Goal: Navigation & Orientation: Find specific page/section

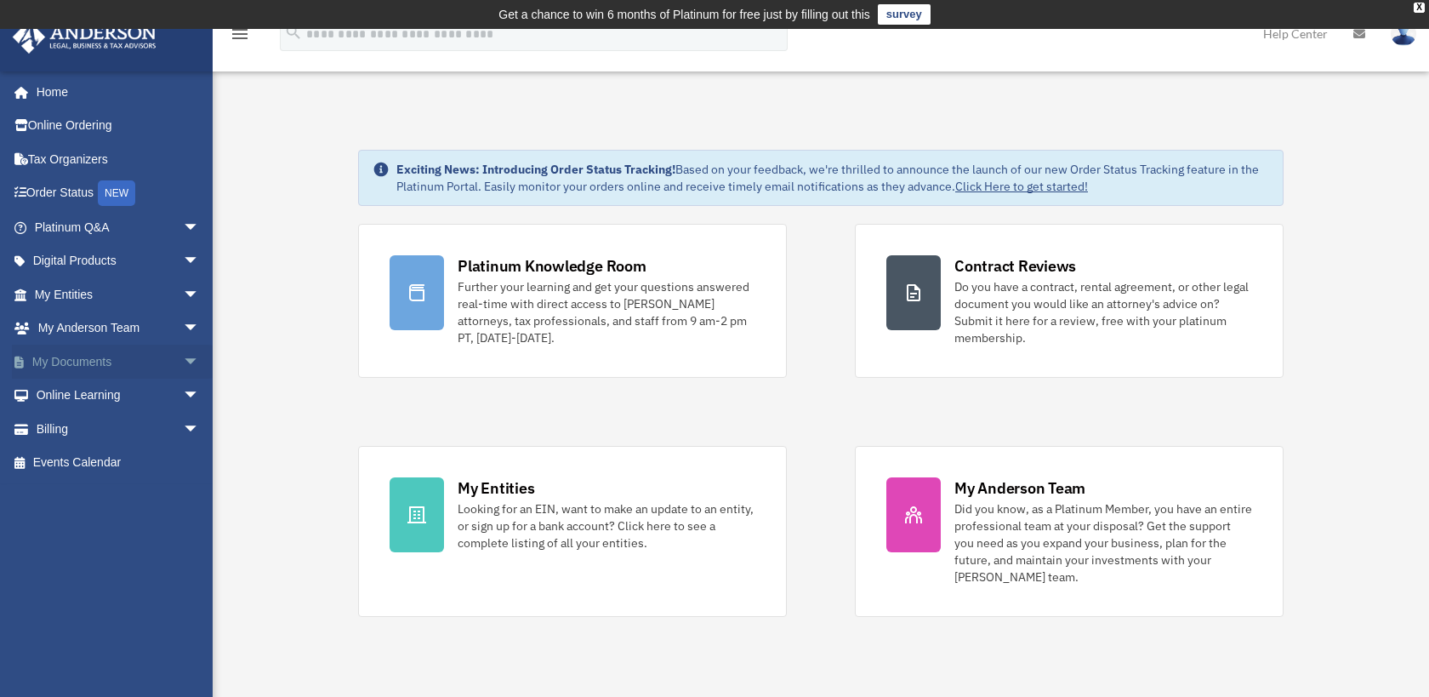
click at [159, 368] on link "My Documents arrow_drop_down" at bounding box center [119, 362] width 214 height 34
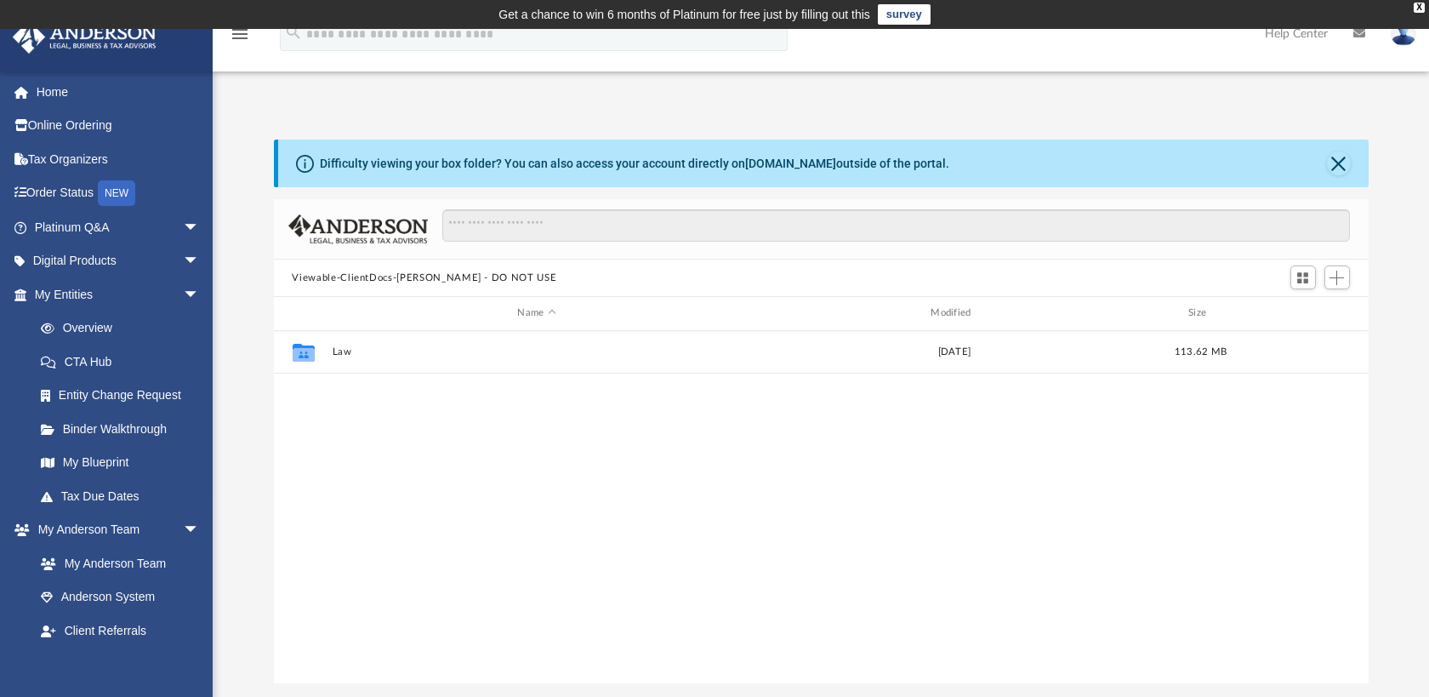
scroll to position [374, 1082]
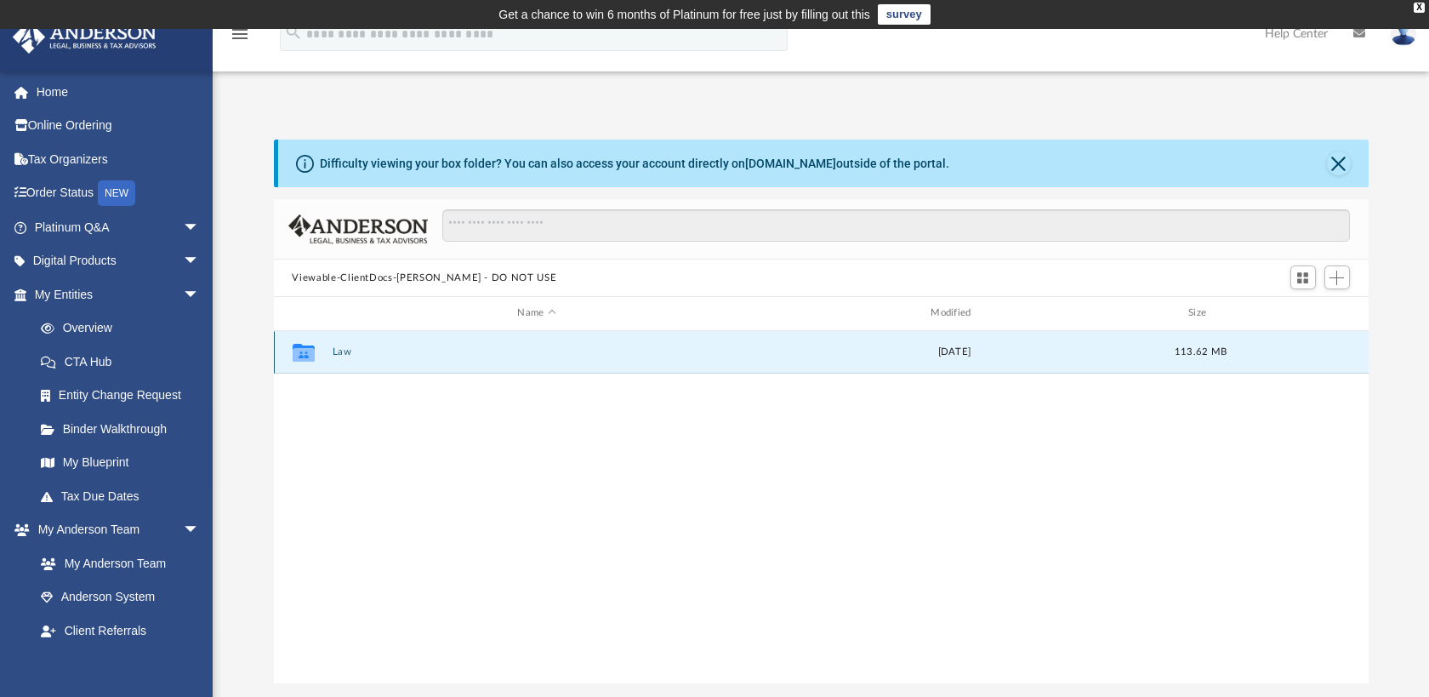
click at [338, 348] on button "Law" at bounding box center [537, 351] width 410 height 11
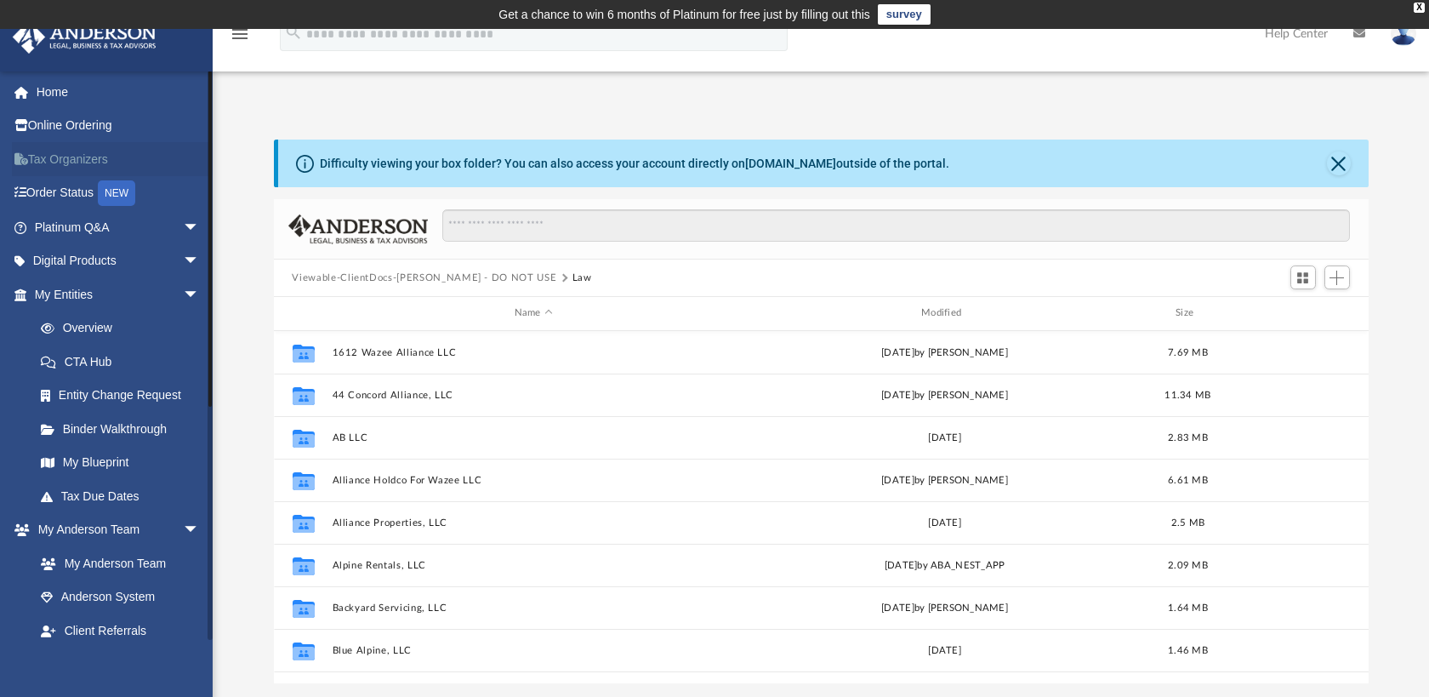
click at [73, 159] on link "Tax Organizers" at bounding box center [119, 159] width 214 height 34
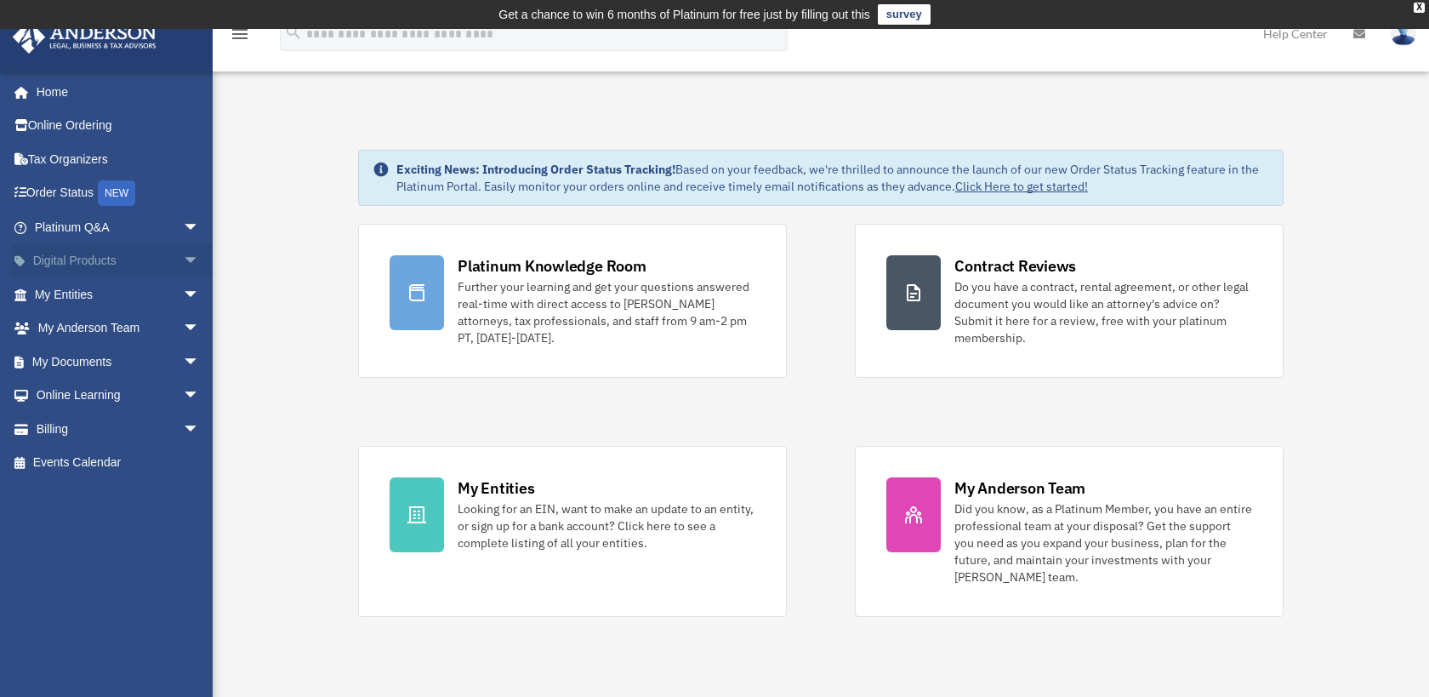
click at [183, 254] on span "arrow_drop_down" at bounding box center [200, 261] width 34 height 35
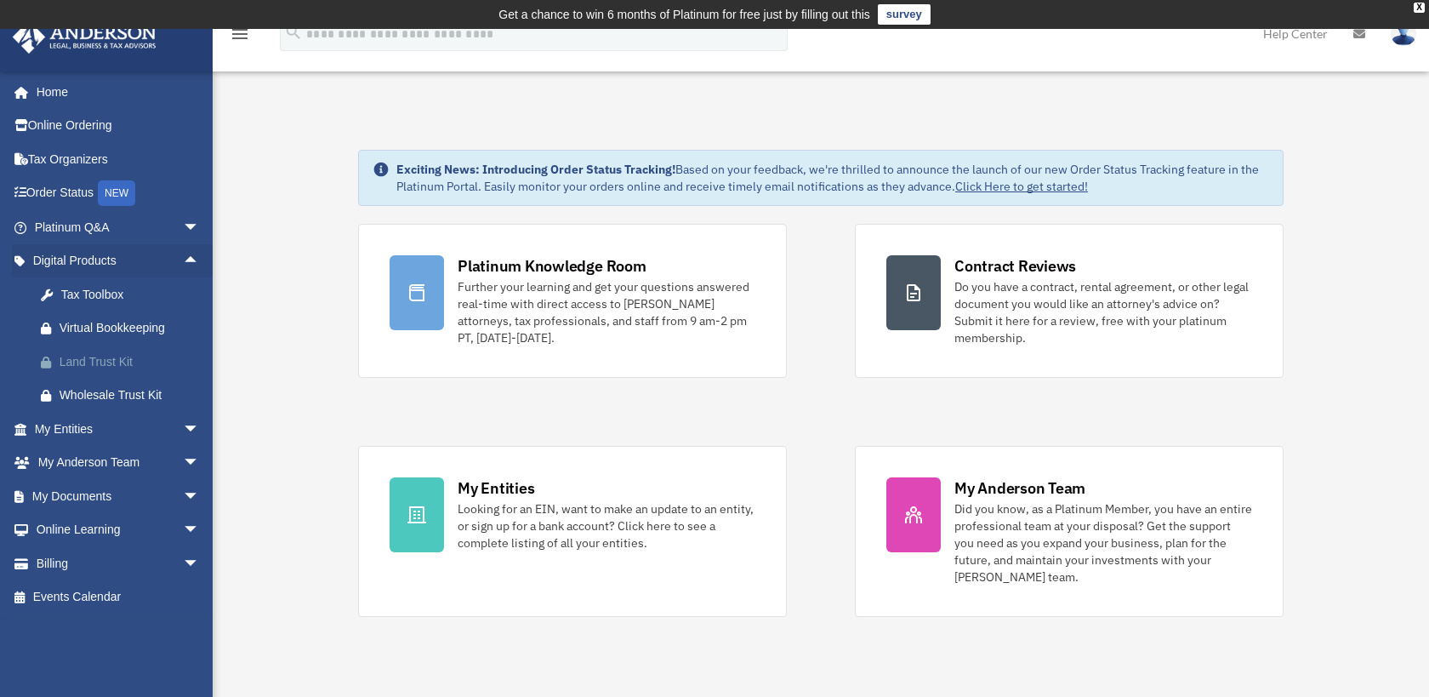
click at [117, 358] on div "Land Trust Kit" at bounding box center [132, 361] width 145 height 21
click at [102, 294] on div "Tax Toolbox" at bounding box center [132, 294] width 145 height 21
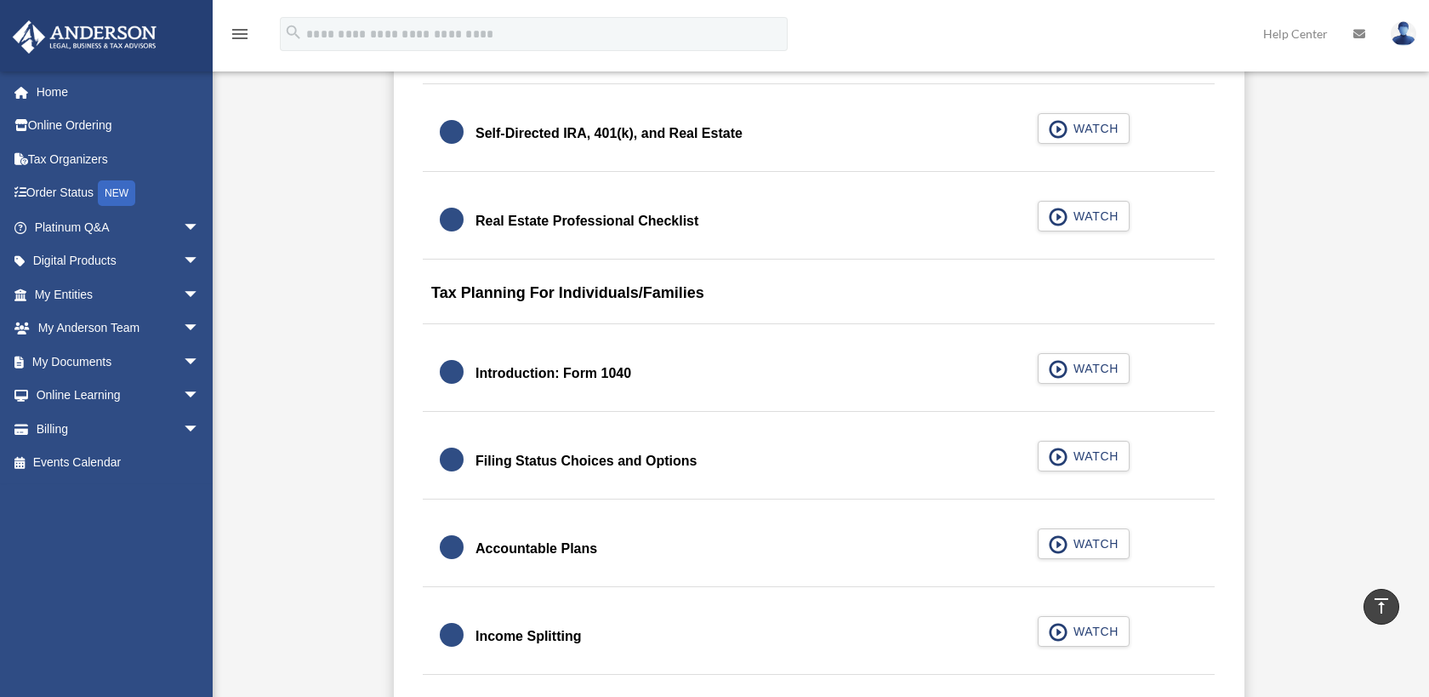
scroll to position [2301, 0]
click at [187, 290] on span "arrow_drop_down" at bounding box center [200, 294] width 34 height 35
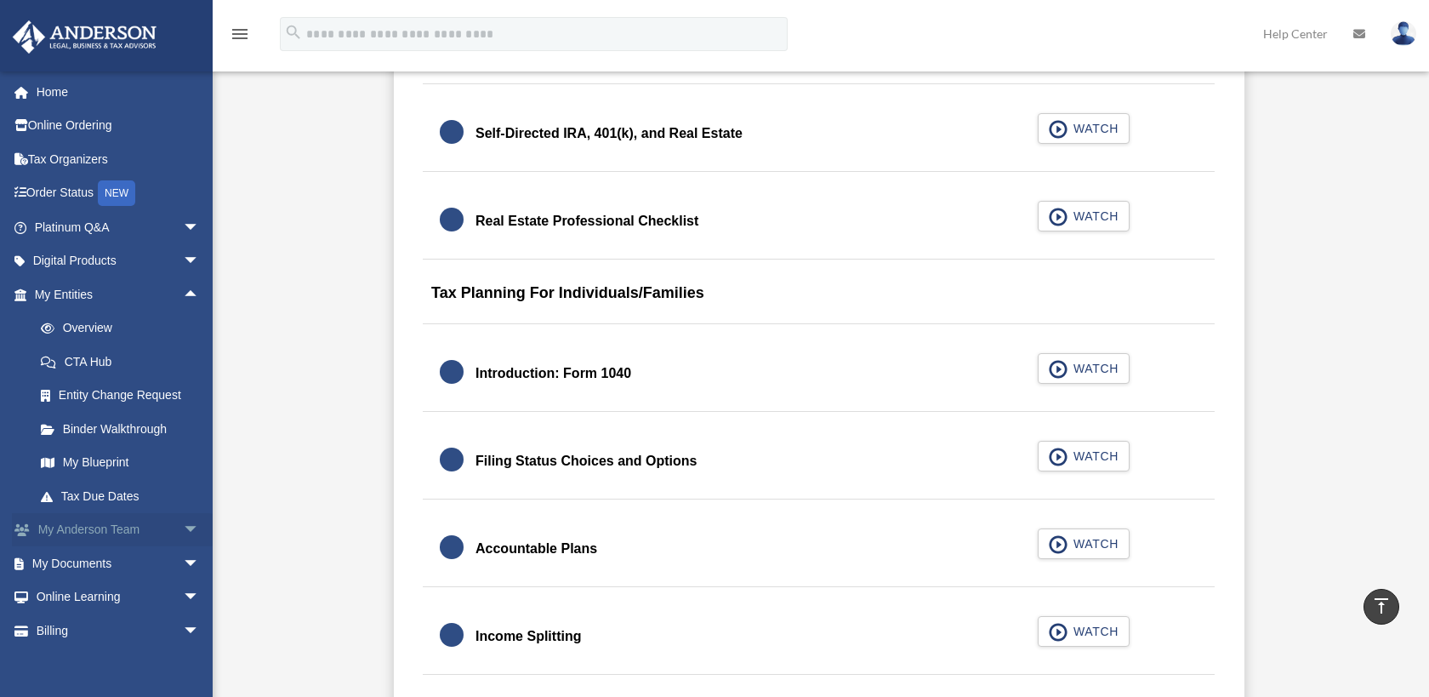
click at [183, 532] on span "arrow_drop_down" at bounding box center [200, 530] width 34 height 35
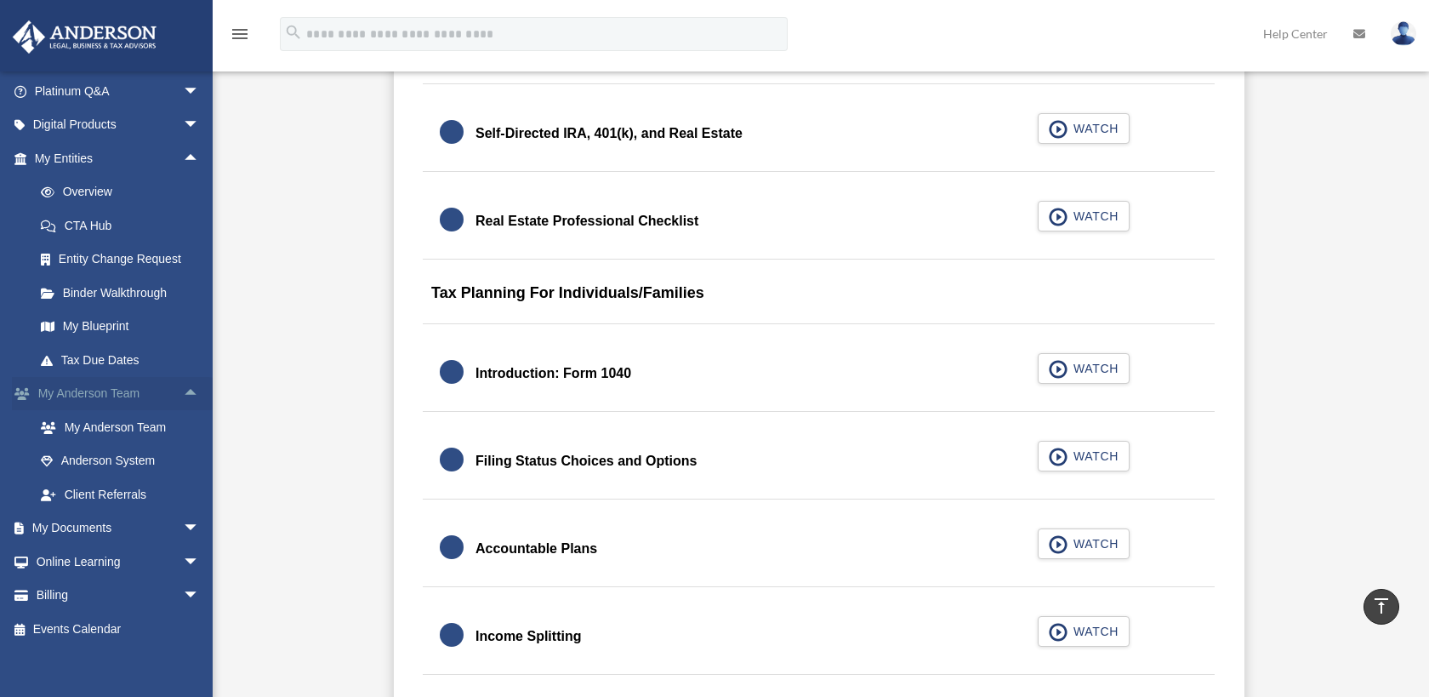
scroll to position [145, 0]
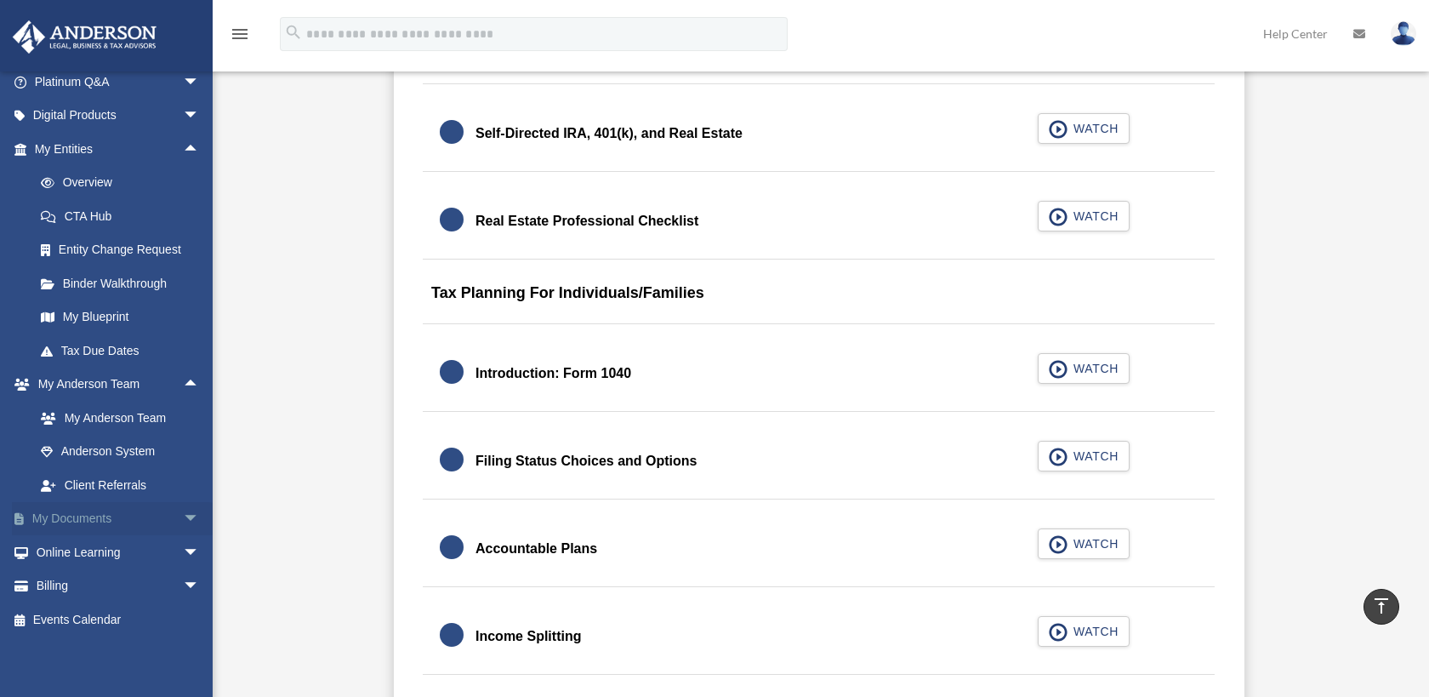
click at [183, 519] on span "arrow_drop_down" at bounding box center [200, 519] width 34 height 35
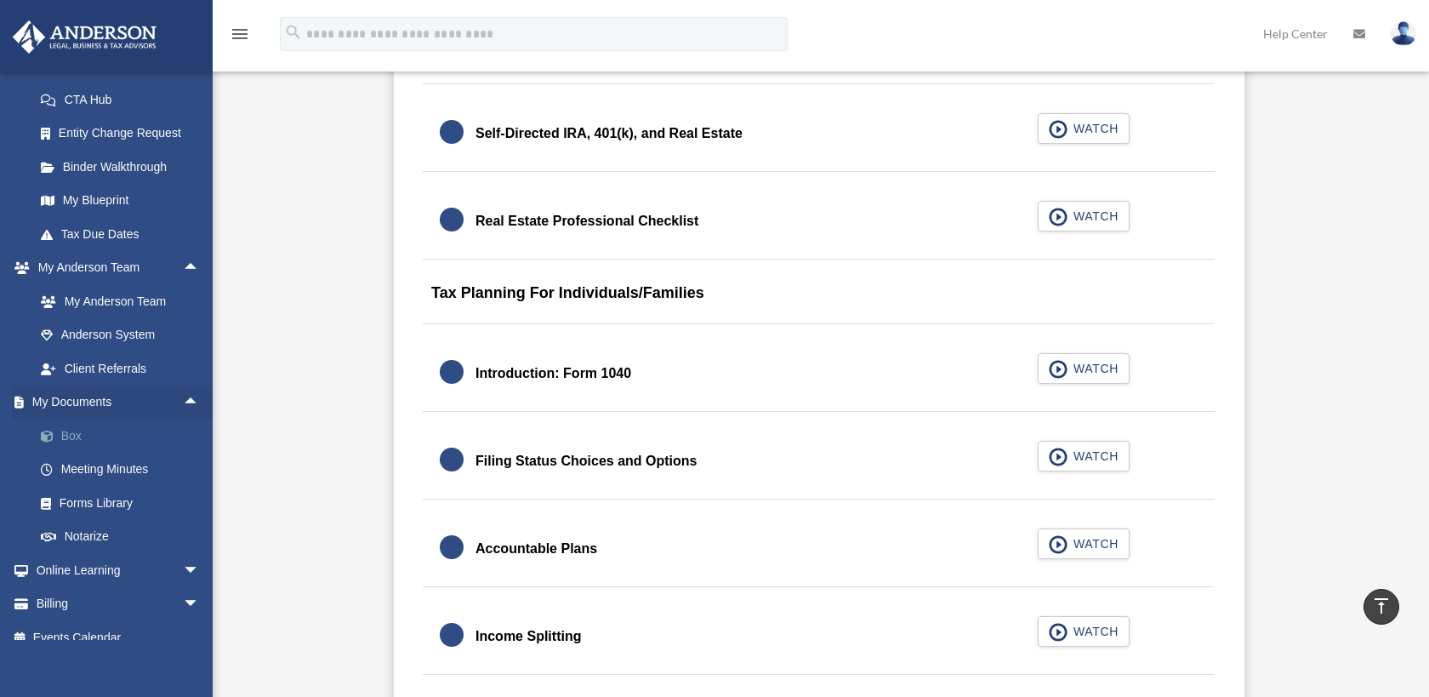
scroll to position [279, 0]
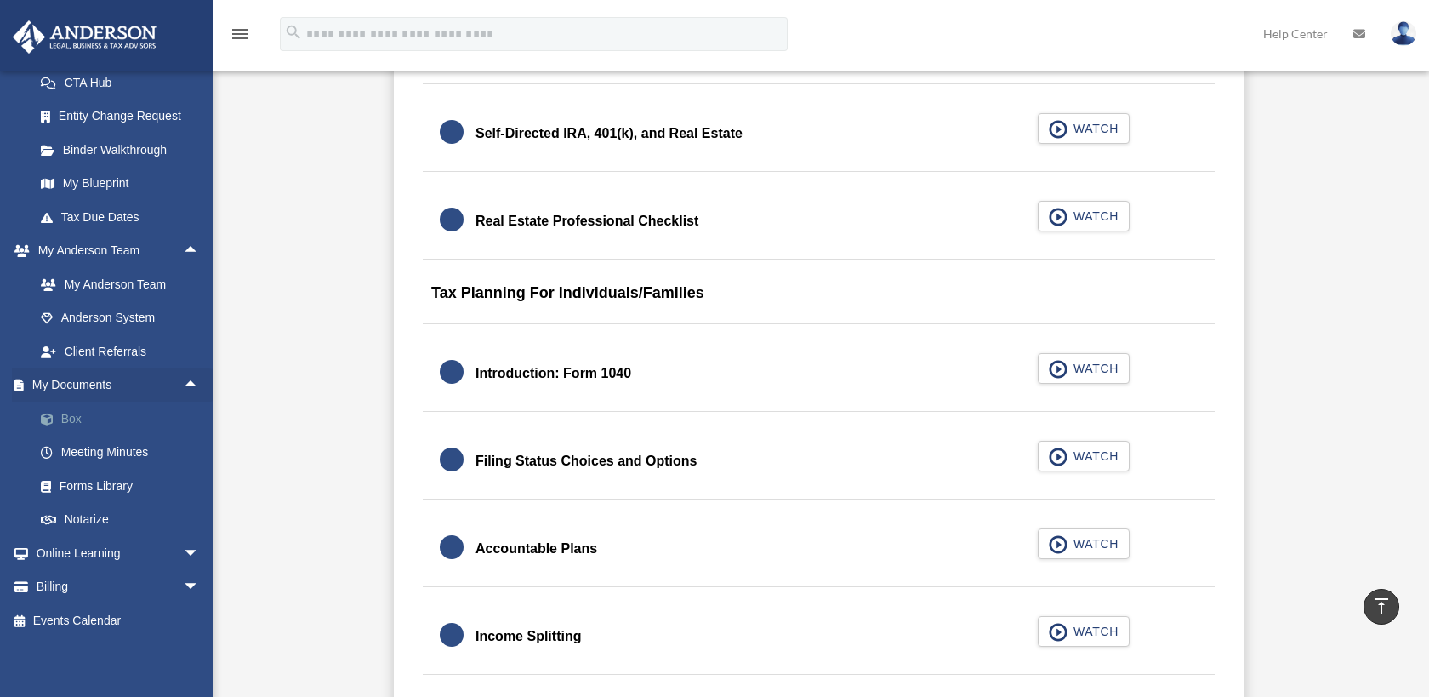
click at [71, 420] on link "Box" at bounding box center [125, 419] width 202 height 34
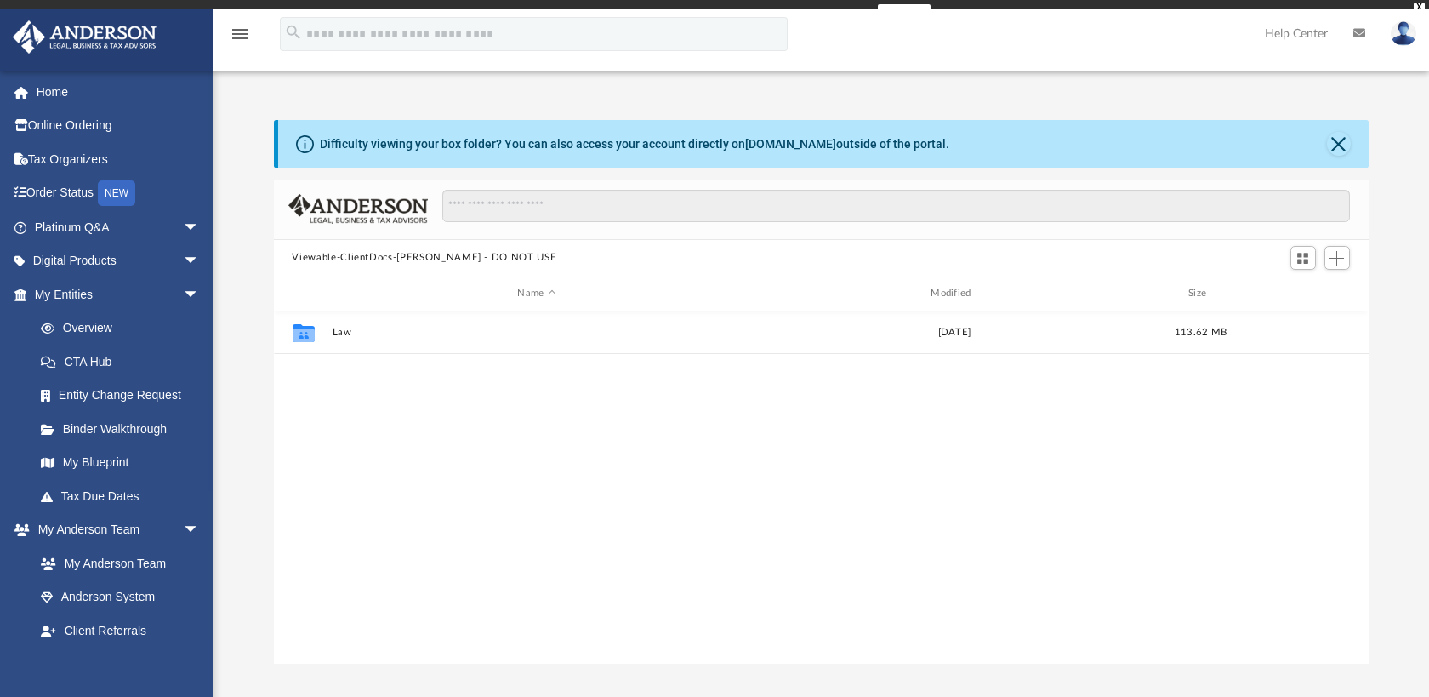
scroll to position [374, 1082]
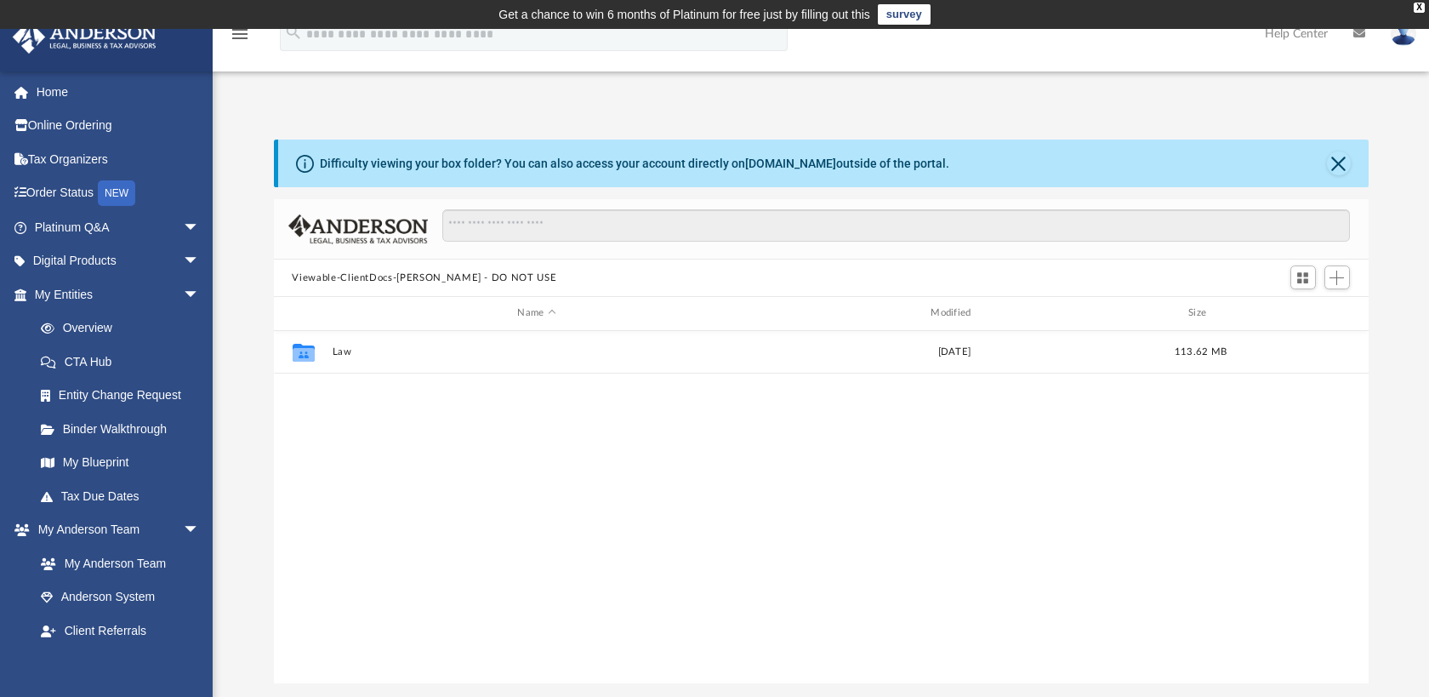
click at [333, 276] on button "Viewable-ClientDocs-[PERSON_NAME] - DO NOT USE" at bounding box center [424, 278] width 265 height 15
click at [261, 468] on div "Difficulty viewing your box folder? You can also access your account directly o…" at bounding box center [821, 412] width 1217 height 544
click at [301, 500] on div "Collaborated Folder Law Fri Jul 26 2024 113.62 MB" at bounding box center [821, 507] width 1095 height 353
click at [183, 258] on span "arrow_drop_down" at bounding box center [200, 261] width 34 height 35
click at [1345, 163] on button "Close" at bounding box center [1339, 163] width 24 height 24
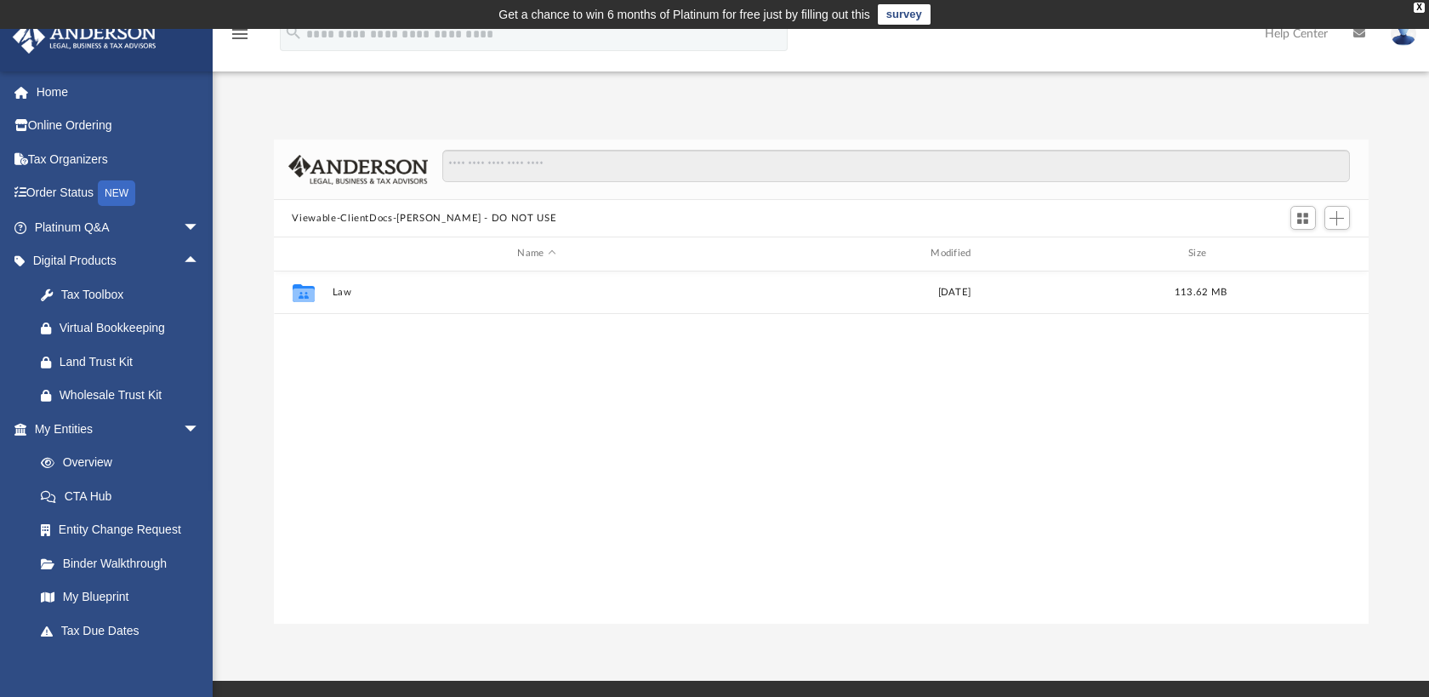
click at [236, 31] on icon "menu" at bounding box center [240, 34] width 20 height 20
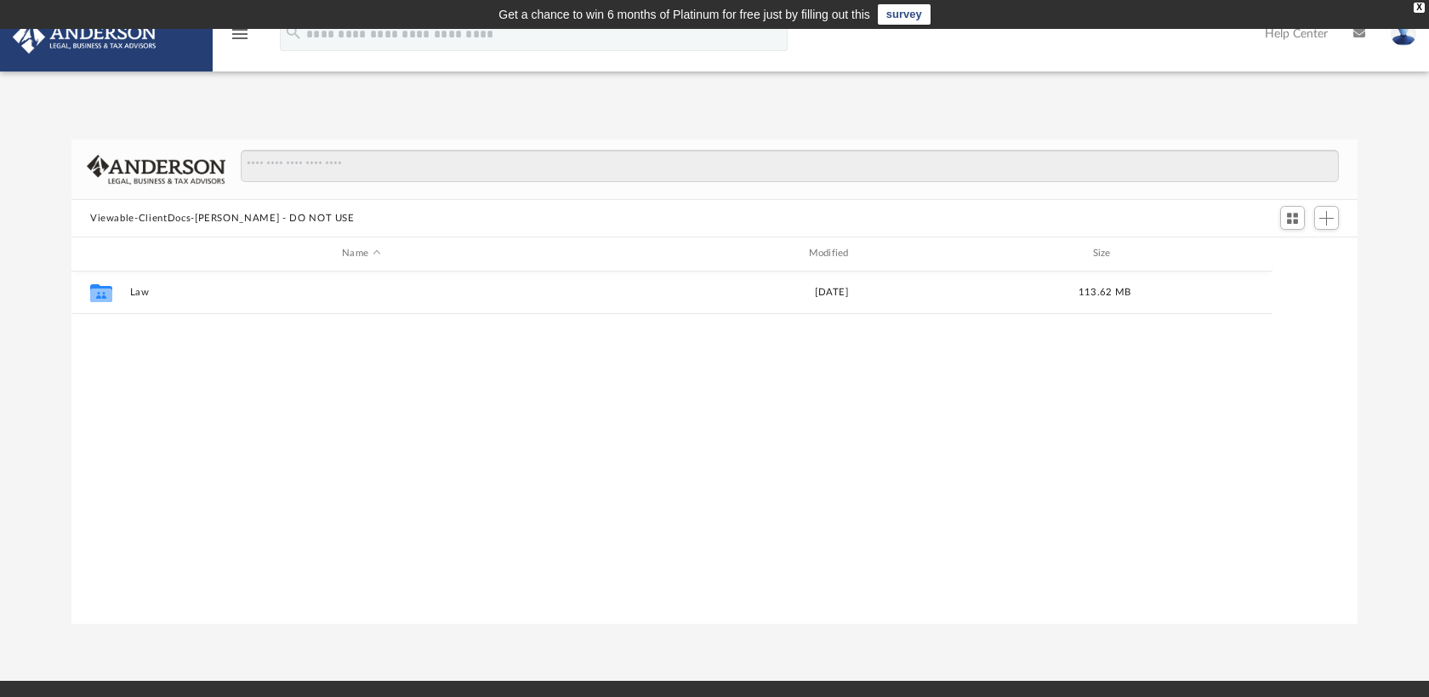
scroll to position [14, 14]
click at [236, 31] on icon "menu" at bounding box center [240, 34] width 20 height 20
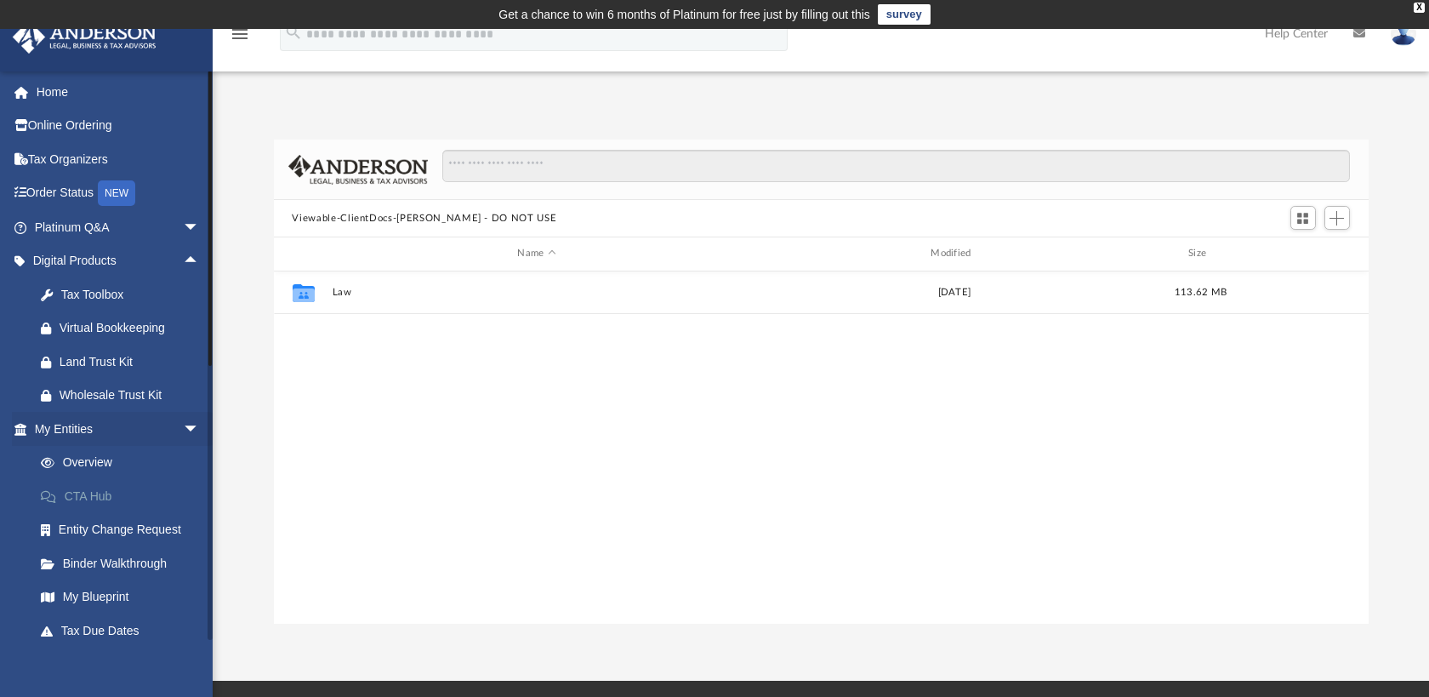
click at [80, 495] on link "CTA Hub" at bounding box center [125, 496] width 202 height 34
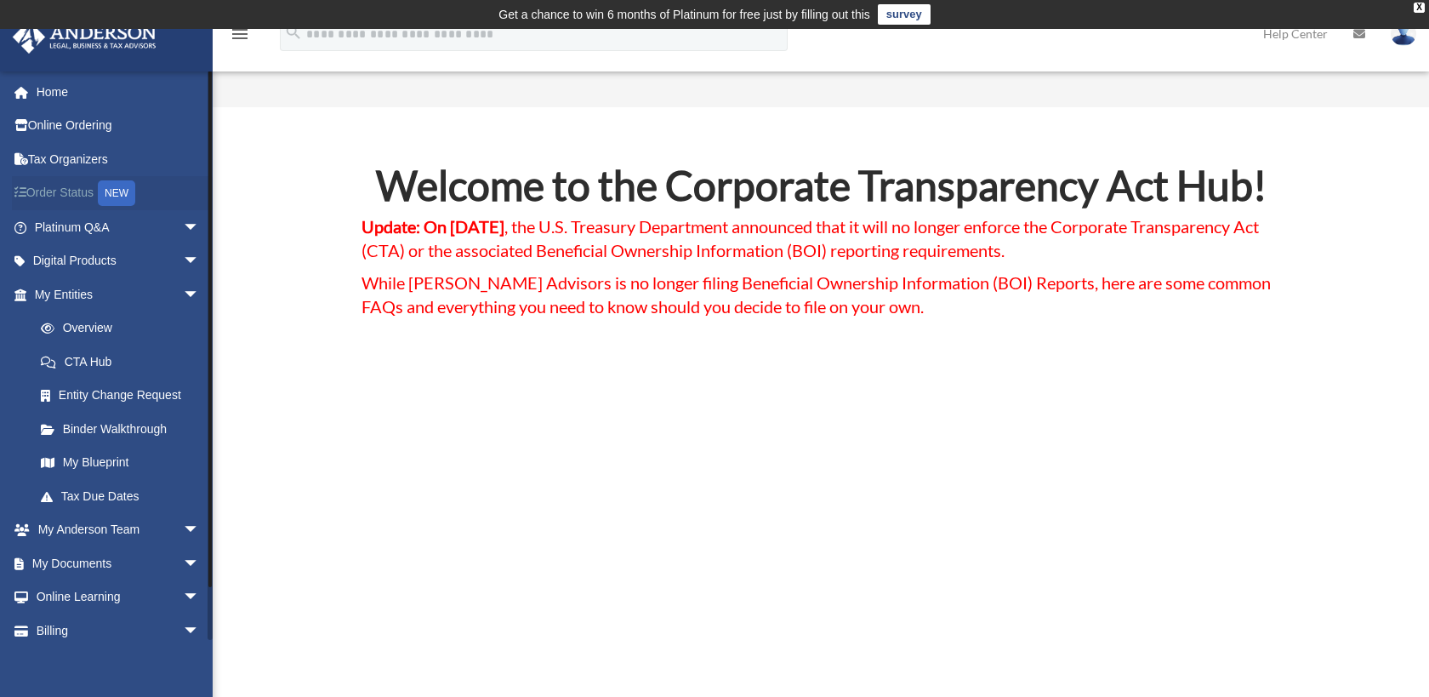
click at [64, 189] on link "Order Status NEW" at bounding box center [119, 193] width 214 height 35
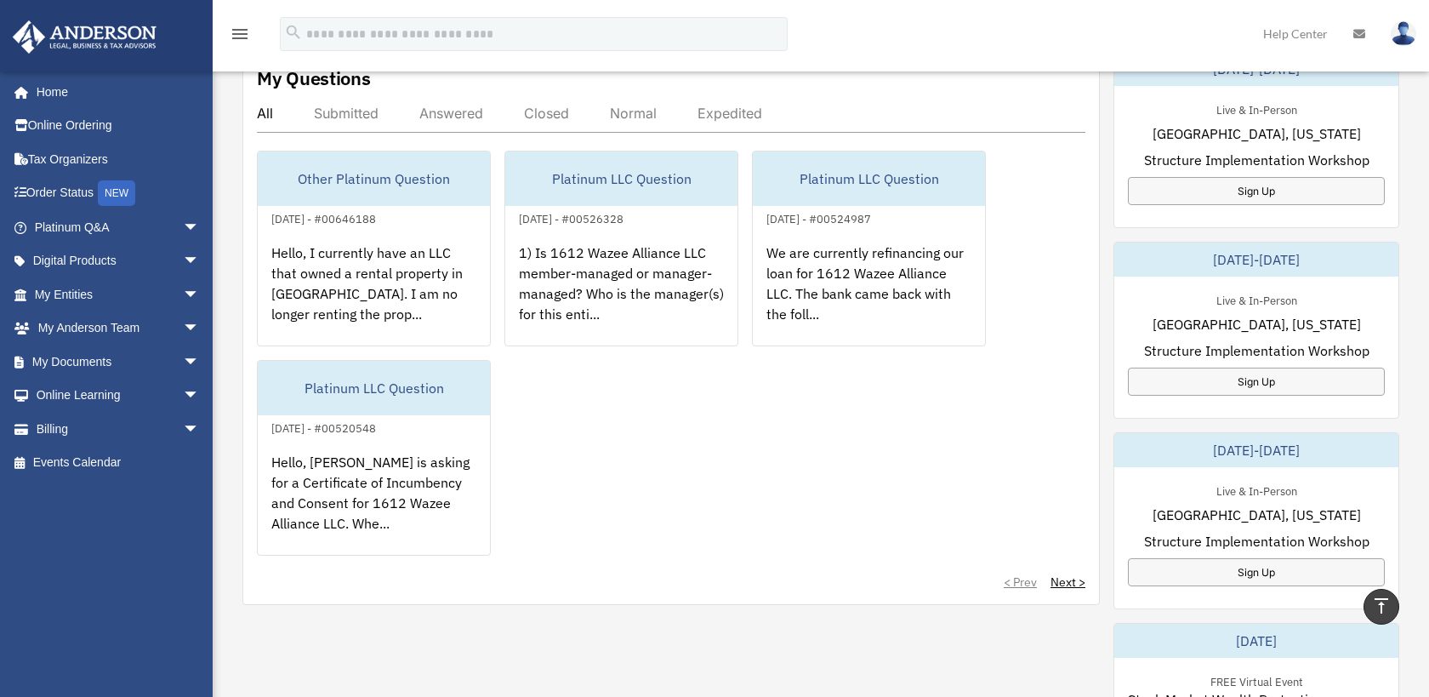
scroll to position [611, 0]
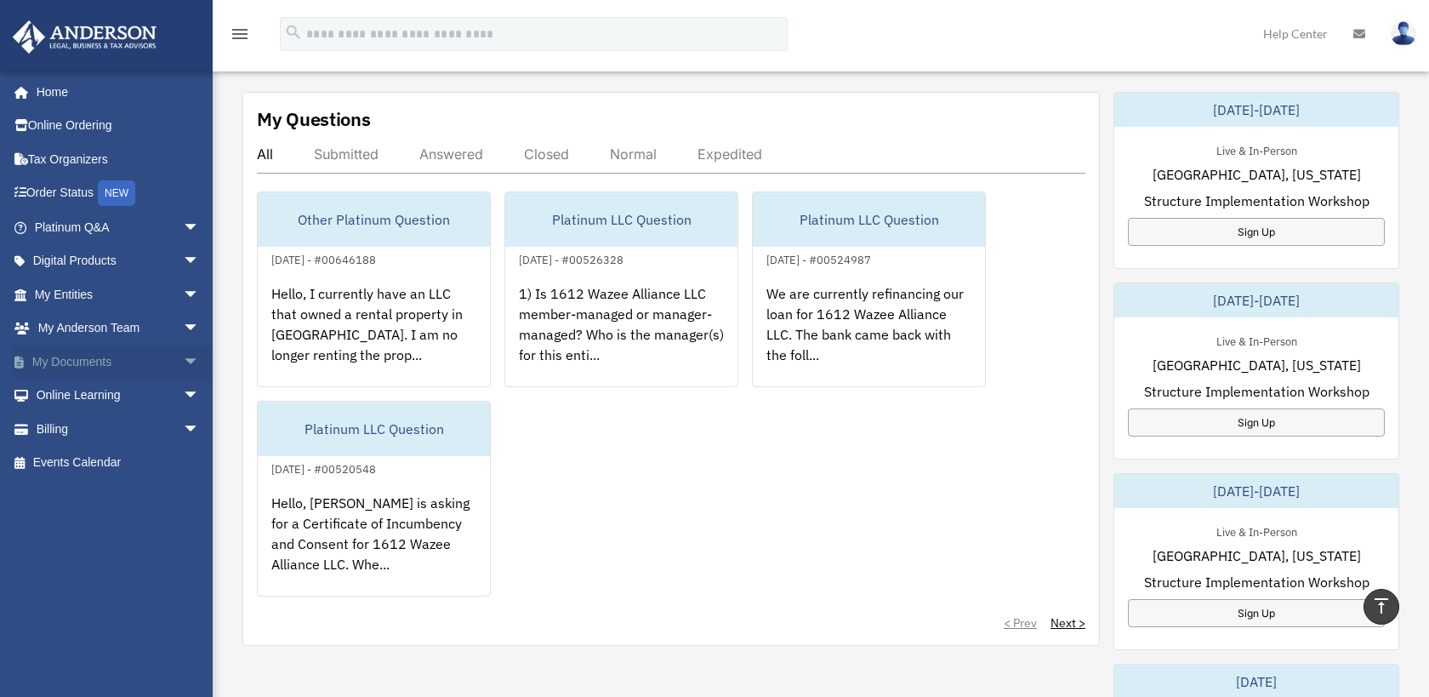
click at [123, 362] on link "My Documents arrow_drop_down" at bounding box center [119, 362] width 214 height 34
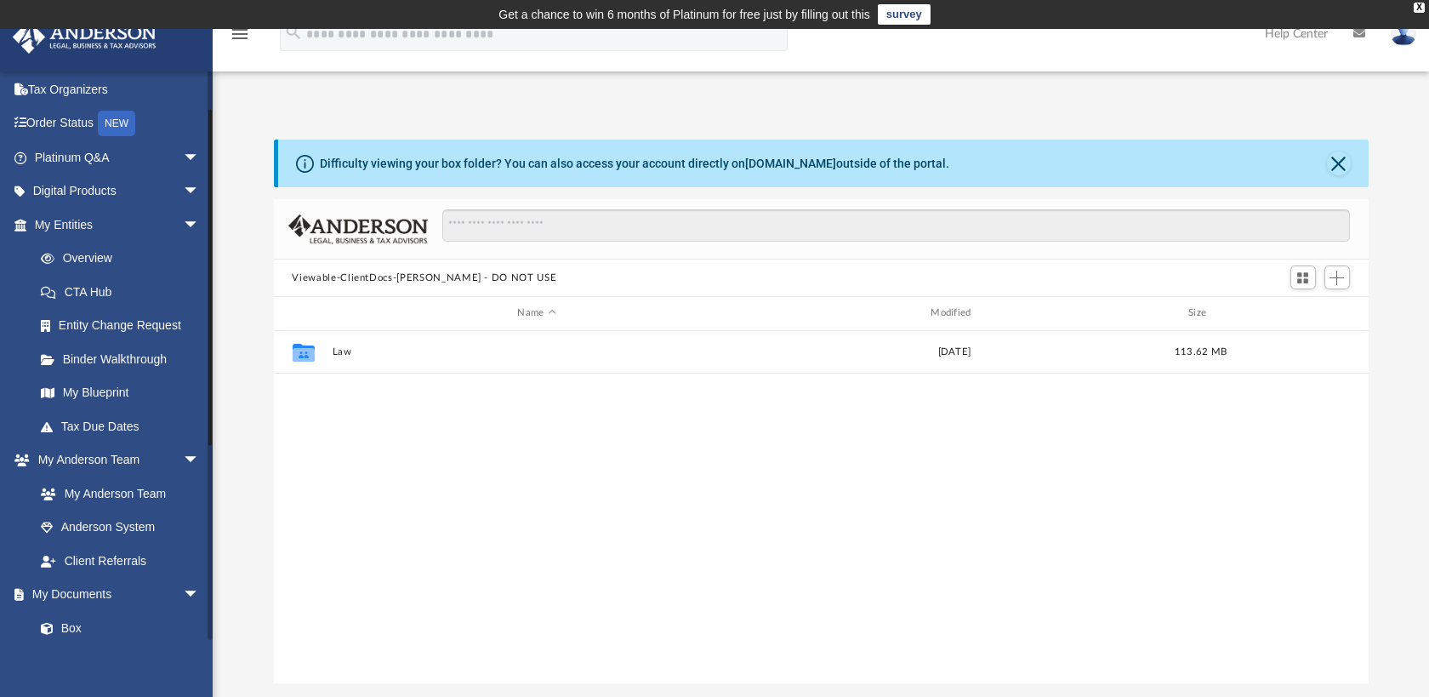
scroll to position [47, 0]
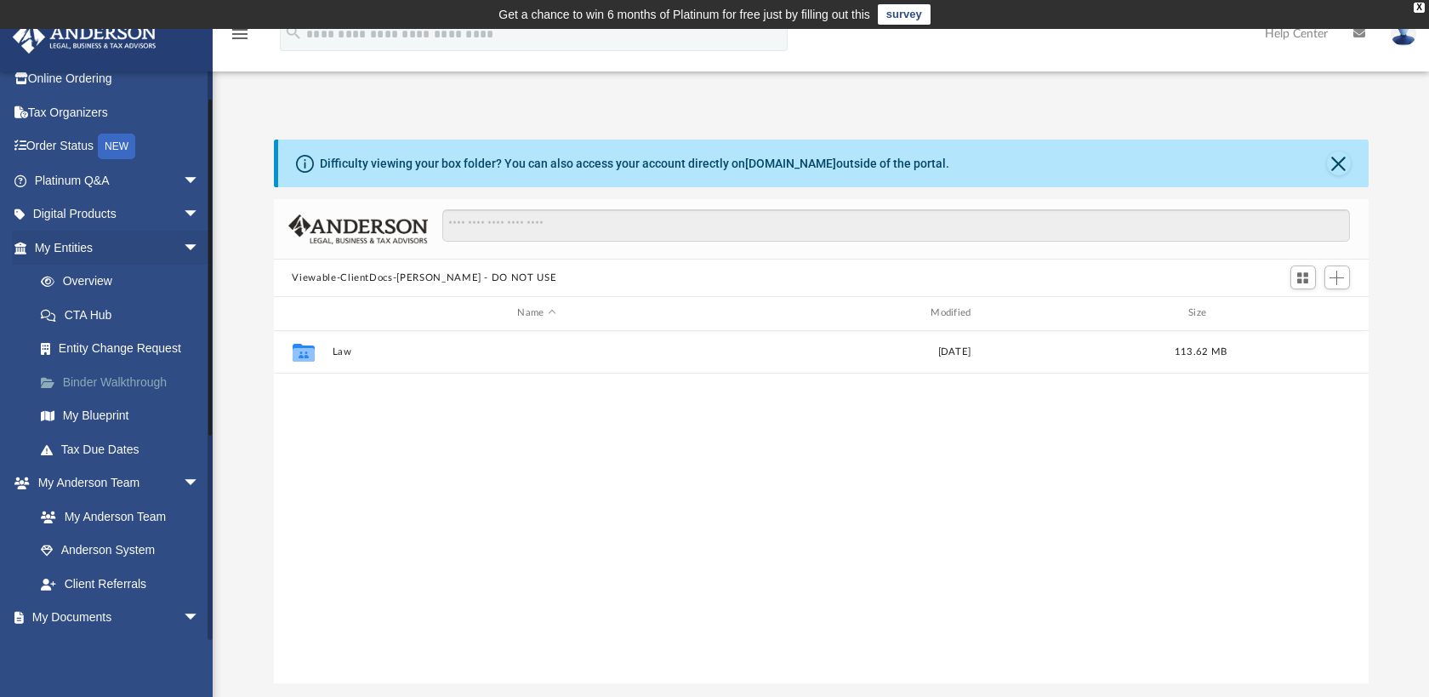
click at [107, 379] on link "Binder Walkthrough" at bounding box center [125, 382] width 202 height 34
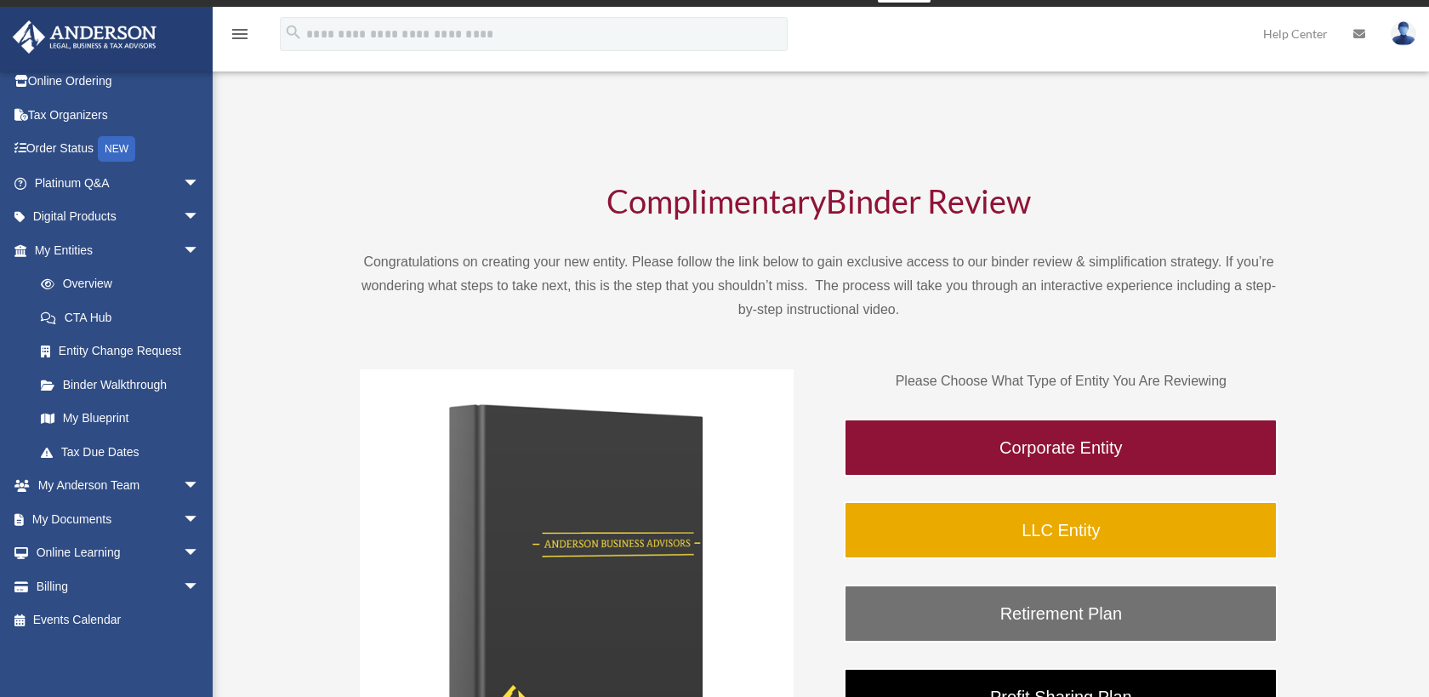
scroll to position [422, 0]
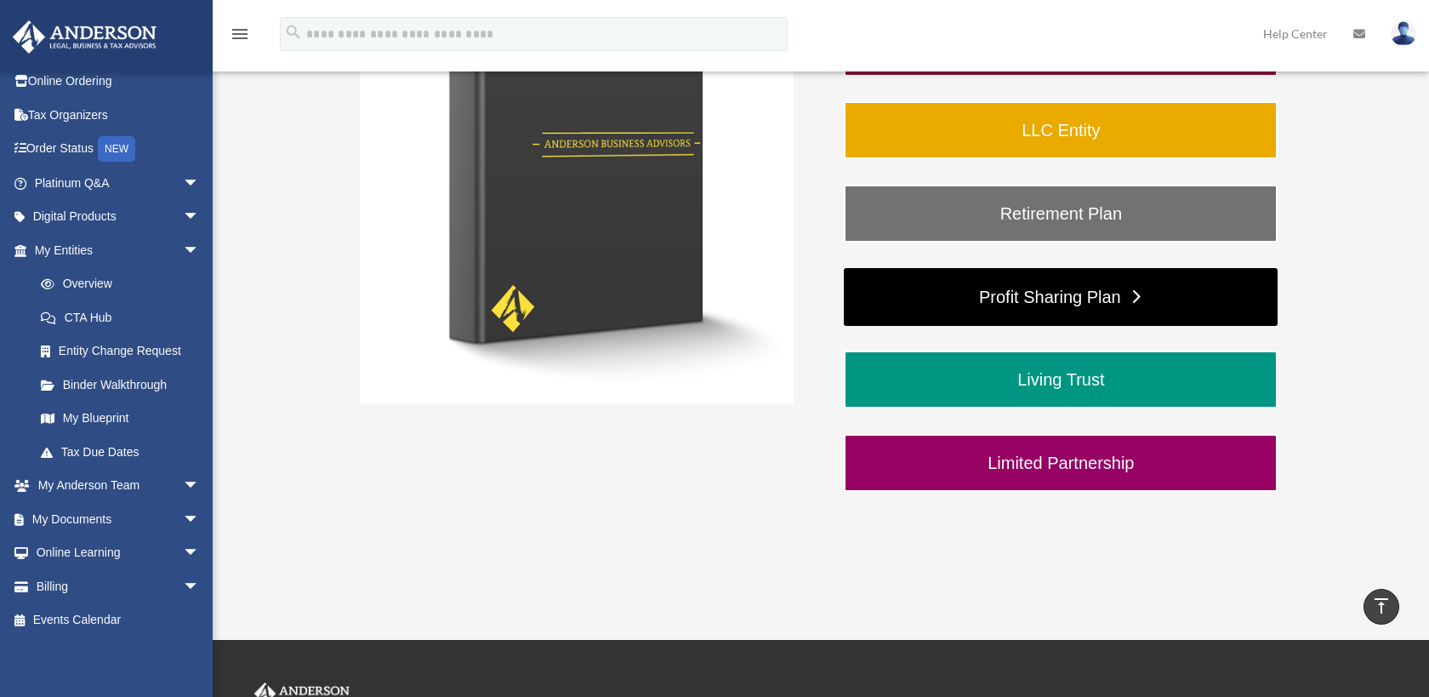
click at [1001, 279] on link "Profit Sharing Plan" at bounding box center [1061, 297] width 434 height 58
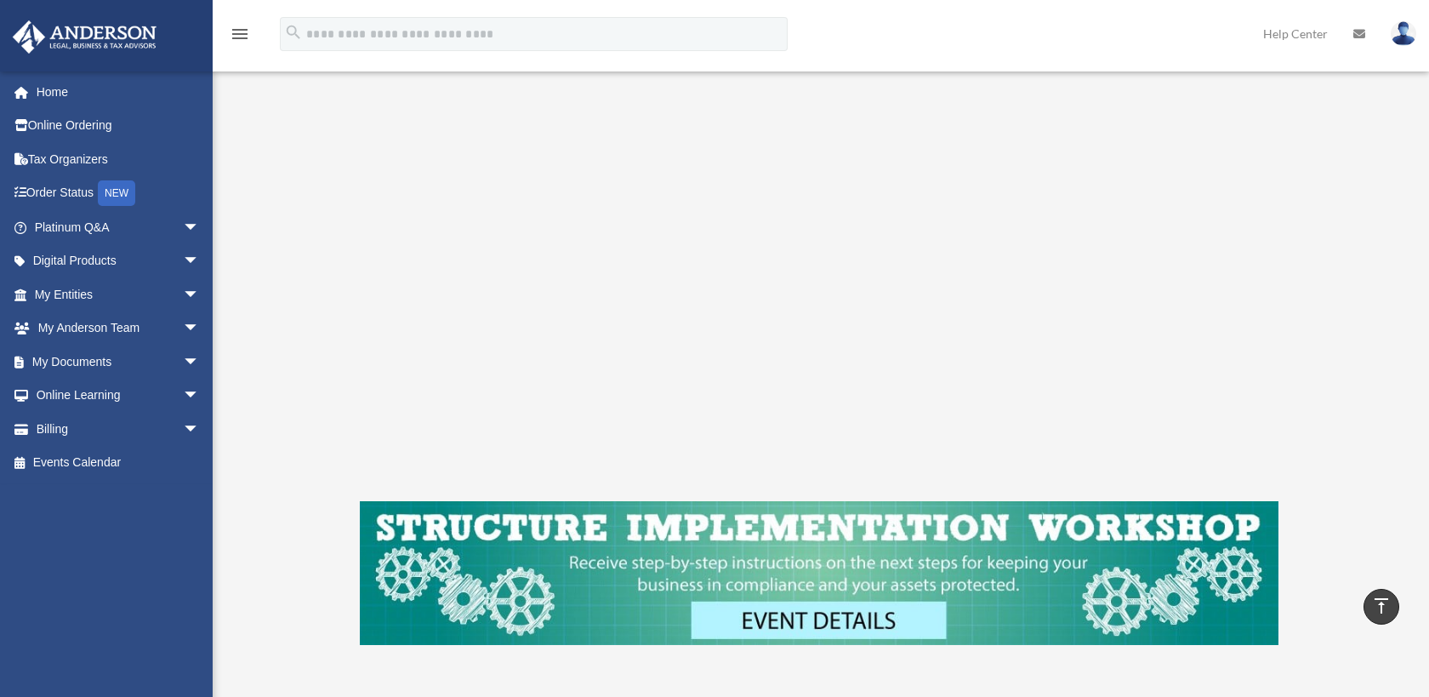
scroll to position [706, 0]
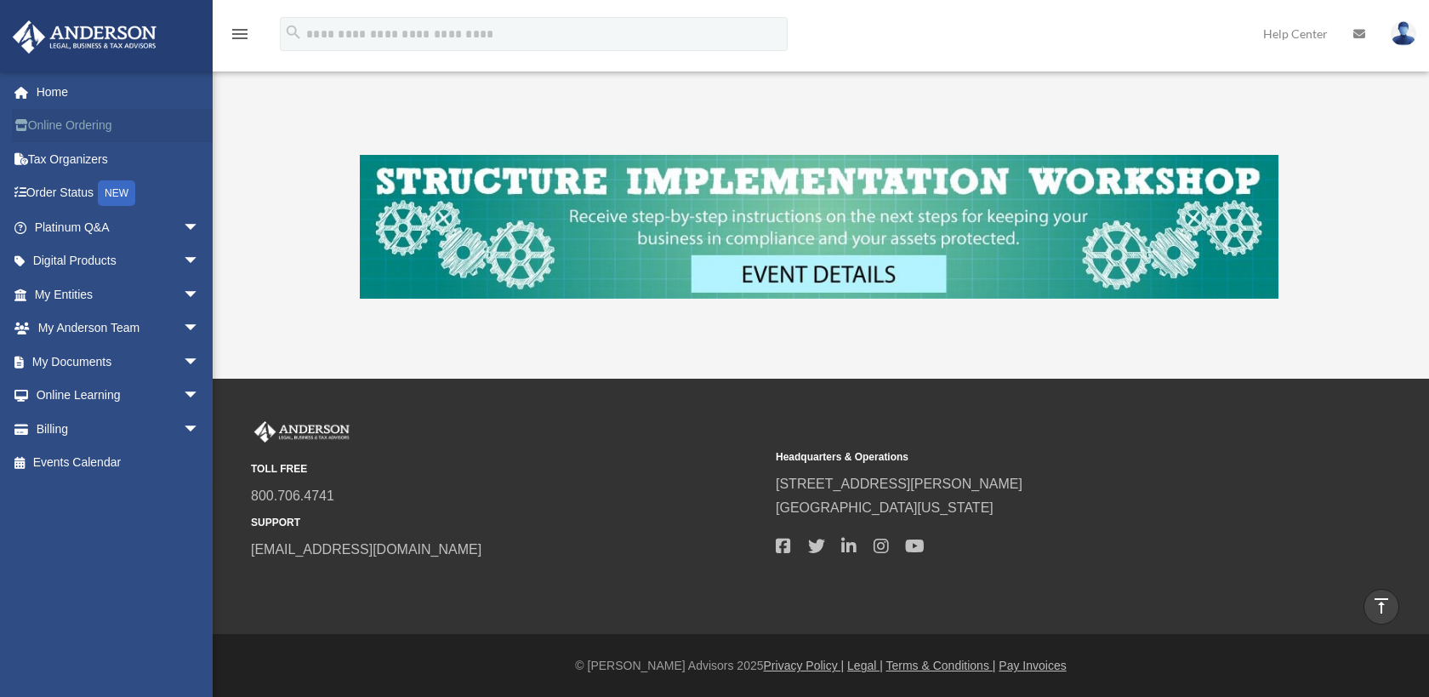
click at [54, 126] on link "Online Ordering" at bounding box center [119, 126] width 214 height 34
